Goal: Find specific page/section: Find specific page/section

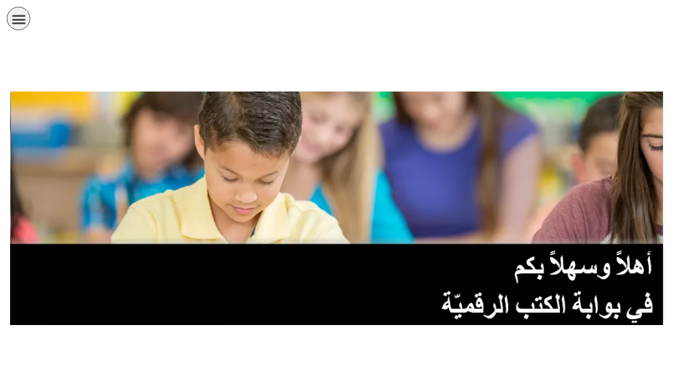
click at [15, 20] on icon "כפתור פתיחת תפריט" at bounding box center [18, 18] width 15 height 15
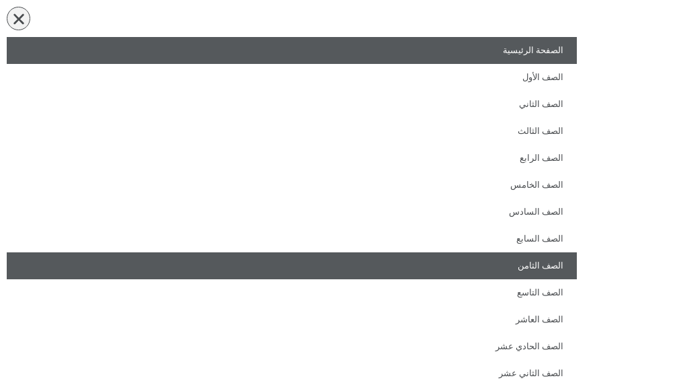
click at [553, 263] on link "الصف الثامن" at bounding box center [292, 265] width 571 height 27
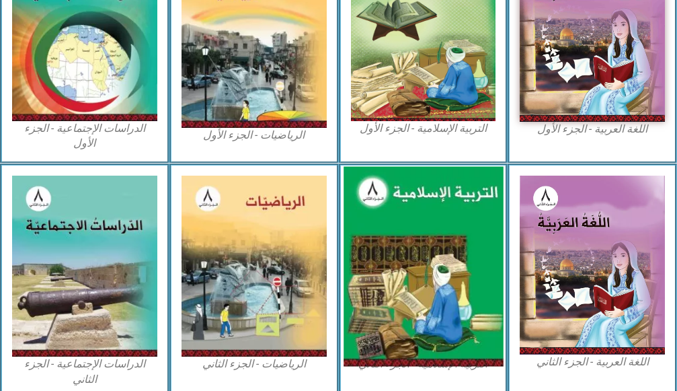
scroll to position [740, 0]
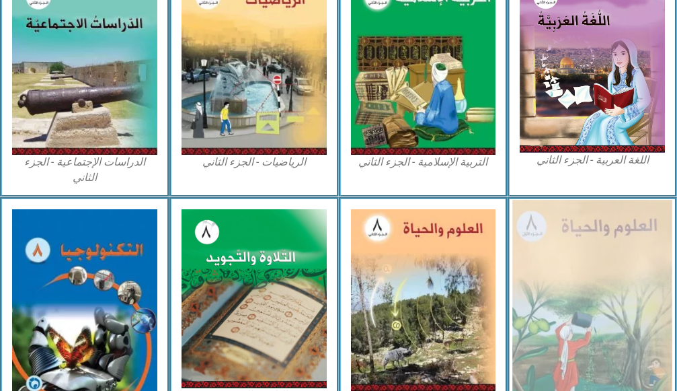
click at [547, 259] on img at bounding box center [592, 303] width 159 height 207
click at [540, 250] on img at bounding box center [592, 303] width 159 height 207
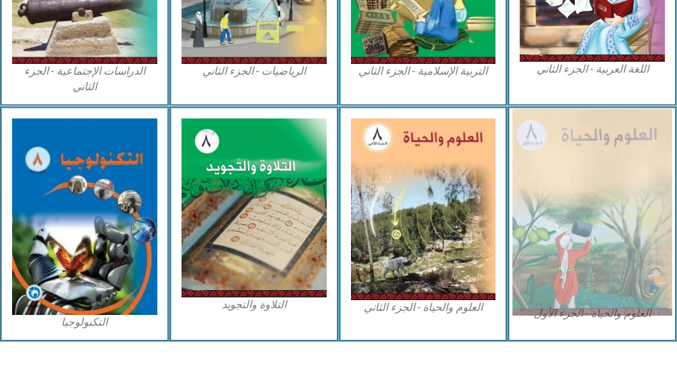
click at [548, 185] on img at bounding box center [592, 212] width 159 height 207
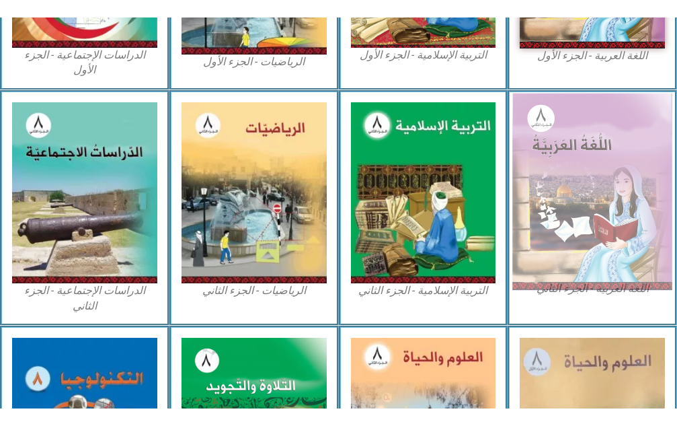
scroll to position [494, 0]
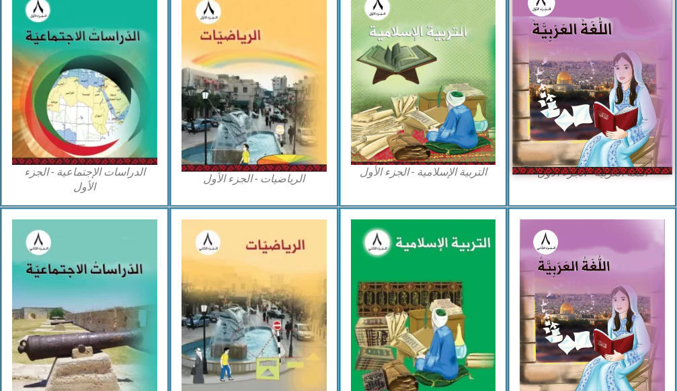
click at [585, 109] on img at bounding box center [592, 75] width 159 height 196
click at [609, 83] on img at bounding box center [592, 75] width 159 height 196
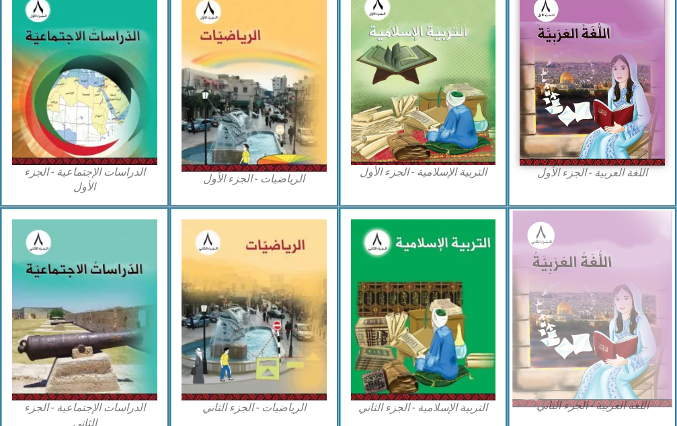
click at [592, 255] on img at bounding box center [592, 308] width 159 height 197
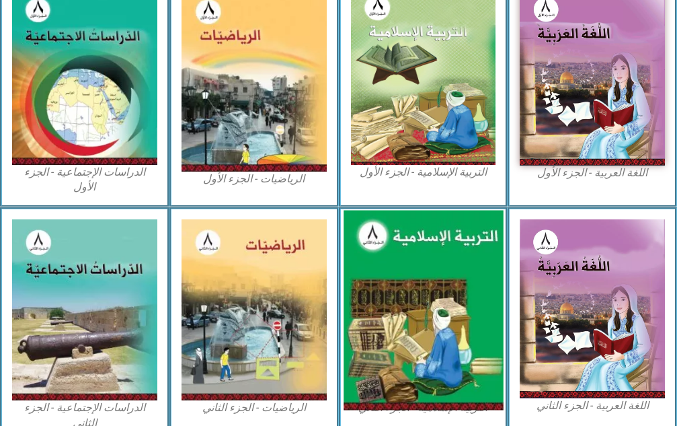
click at [468, 263] on img at bounding box center [423, 310] width 159 height 200
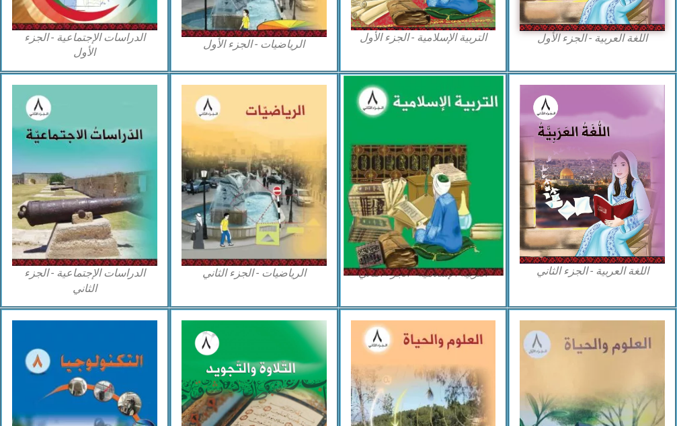
scroll to position [796, 0]
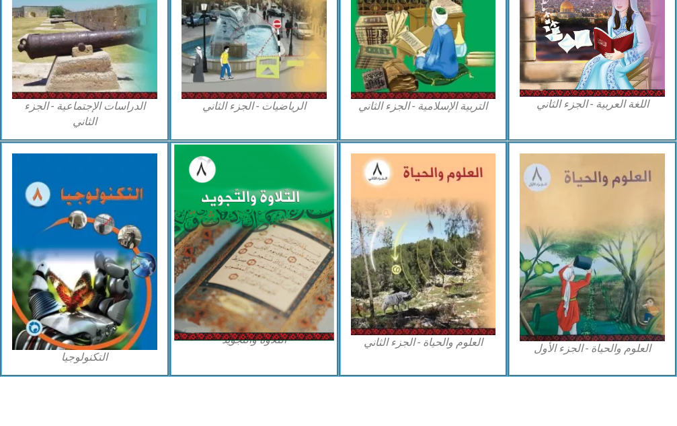
click at [266, 259] on img at bounding box center [253, 243] width 159 height 196
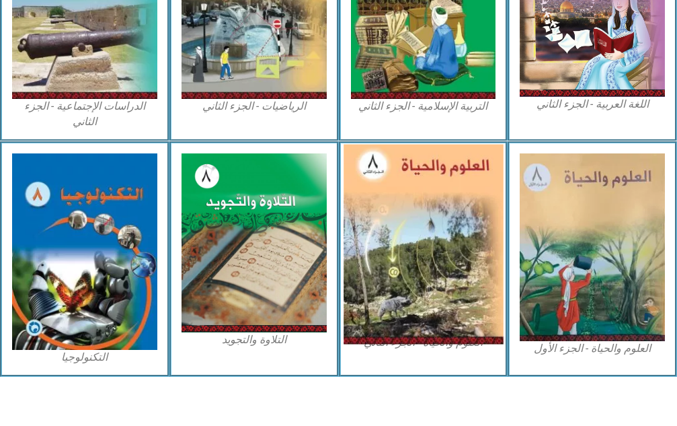
click at [444, 223] on img at bounding box center [423, 245] width 159 height 200
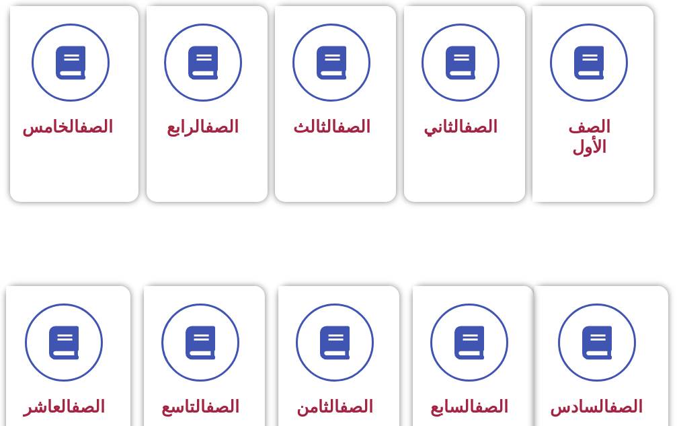
scroll to position [605, 0]
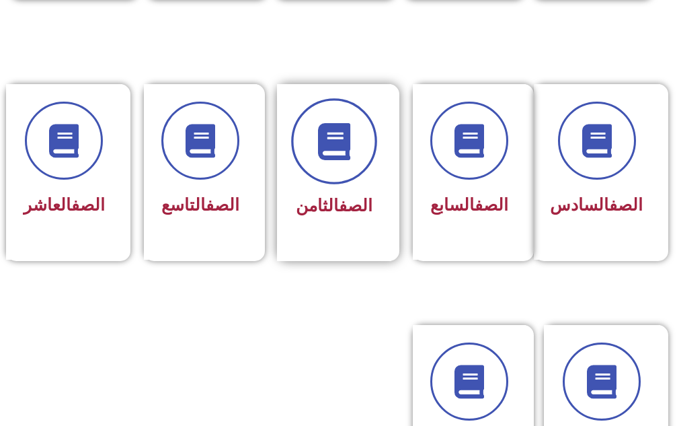
click at [300, 146] on span at bounding box center [334, 141] width 86 height 86
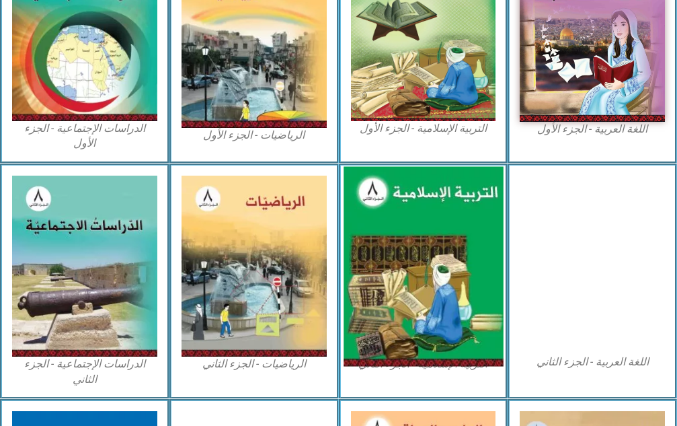
scroll to position [796, 0]
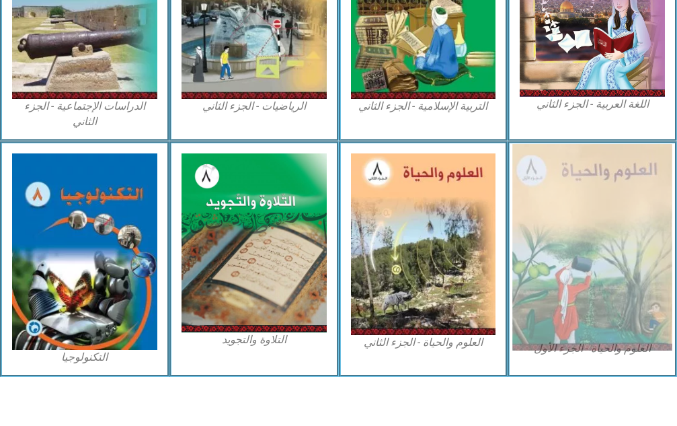
click at [536, 194] on img at bounding box center [592, 247] width 159 height 207
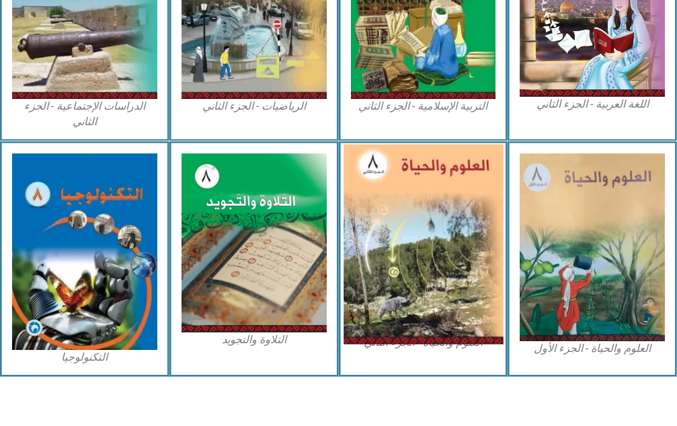
click at [432, 207] on img at bounding box center [423, 245] width 159 height 200
click at [434, 207] on img at bounding box center [423, 245] width 159 height 200
click at [435, 205] on img at bounding box center [423, 245] width 159 height 200
click at [436, 205] on img at bounding box center [423, 245] width 159 height 200
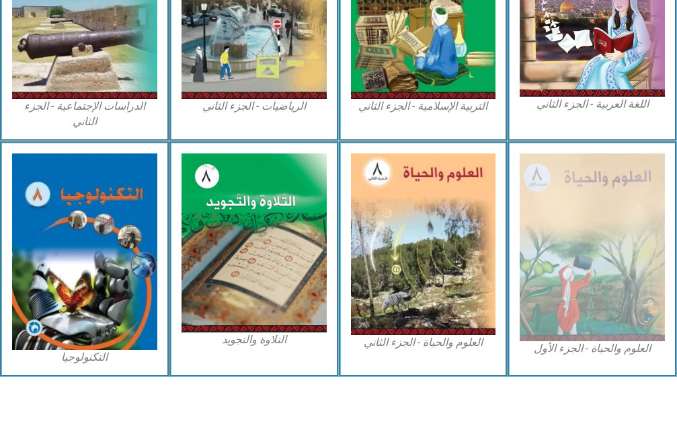
click at [633, 341] on figcaption "العلوم والحياة - الجزء الأول" at bounding box center [592, 348] width 145 height 15
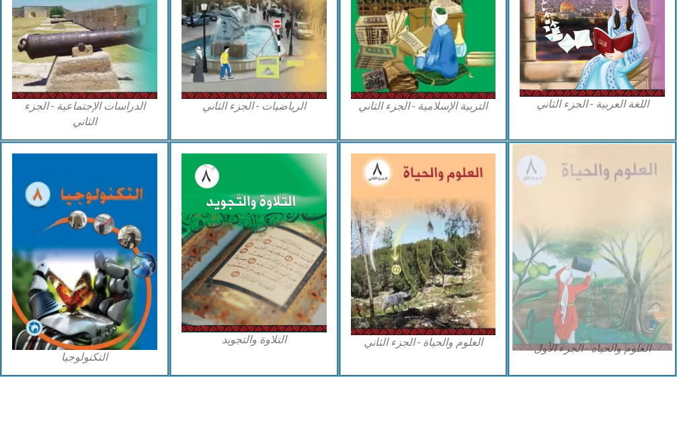
click at [612, 265] on img at bounding box center [592, 247] width 159 height 207
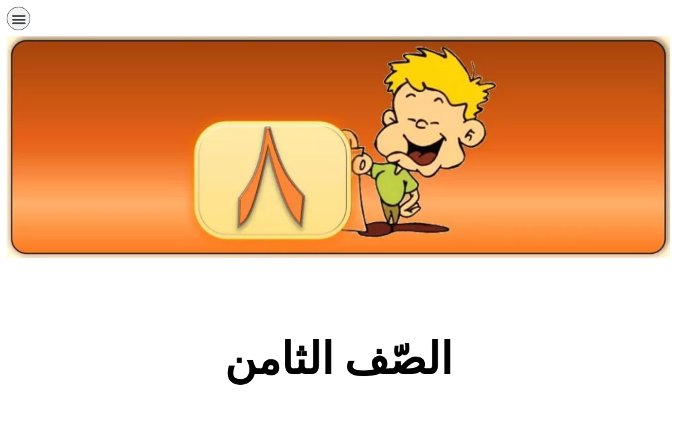
scroll to position [796, 0]
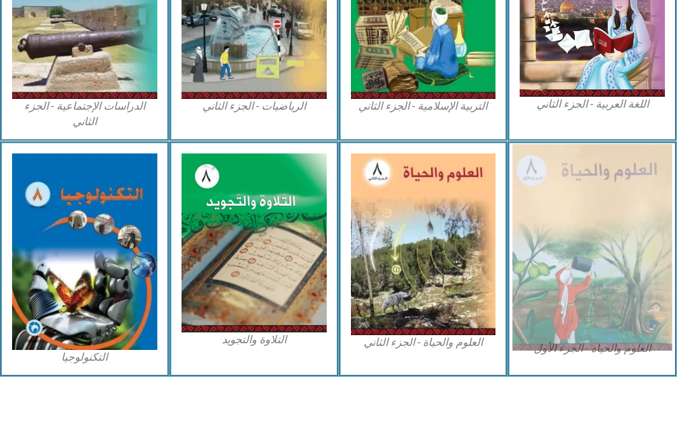
click at [546, 220] on img at bounding box center [592, 247] width 159 height 207
click at [548, 218] on img at bounding box center [592, 247] width 159 height 207
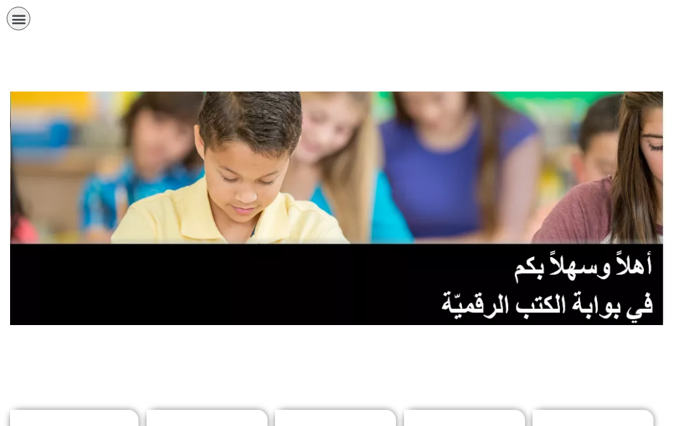
click at [20, 24] on icon "כפתור פתיחת תפריט" at bounding box center [18, 18] width 15 height 15
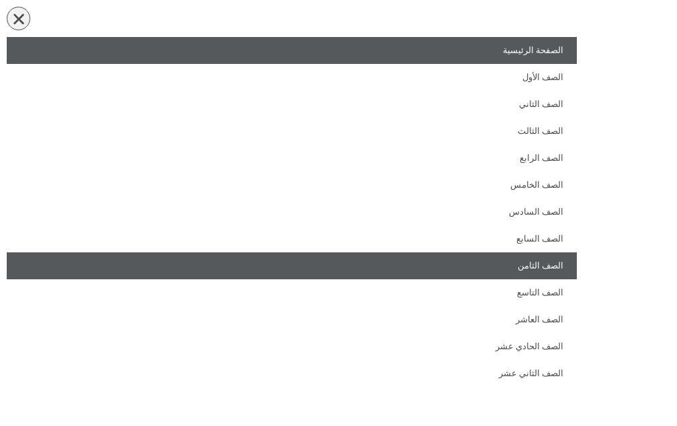
click at [513, 268] on link "الصف الثامن" at bounding box center [292, 265] width 571 height 27
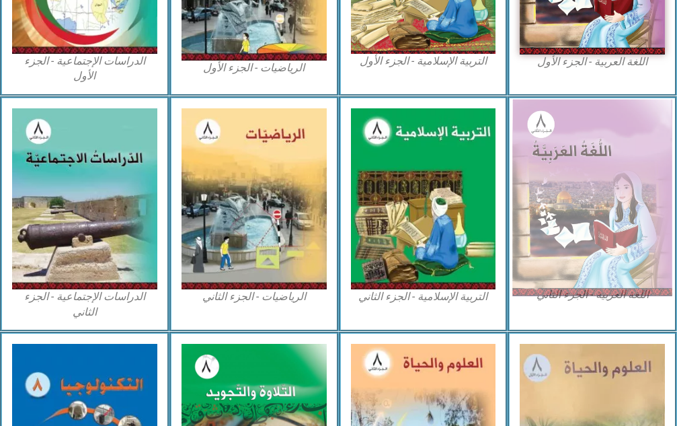
scroll to position [796, 0]
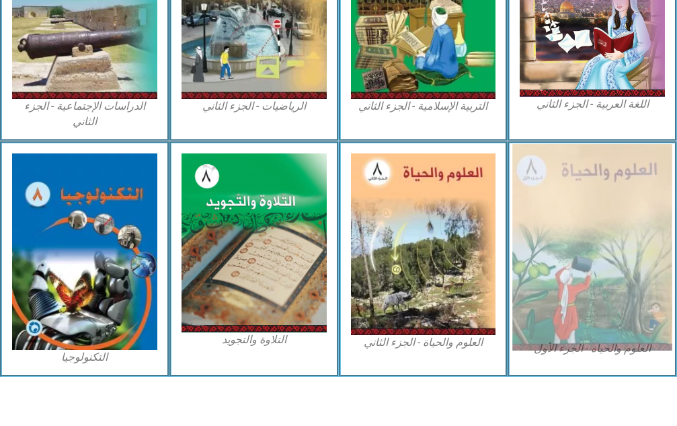
click at [570, 240] on img at bounding box center [592, 247] width 159 height 207
